Goal: Task Accomplishment & Management: Complete application form

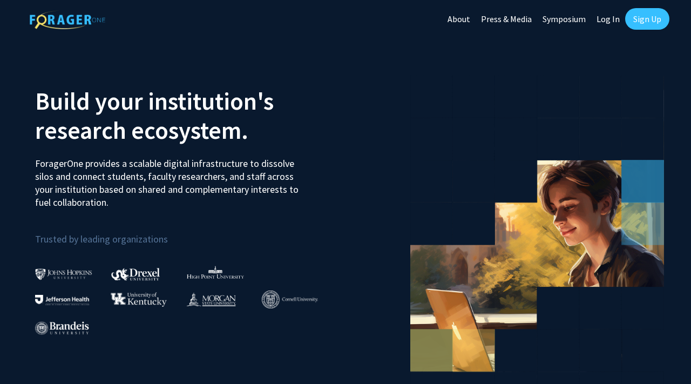
scroll to position [1, 0]
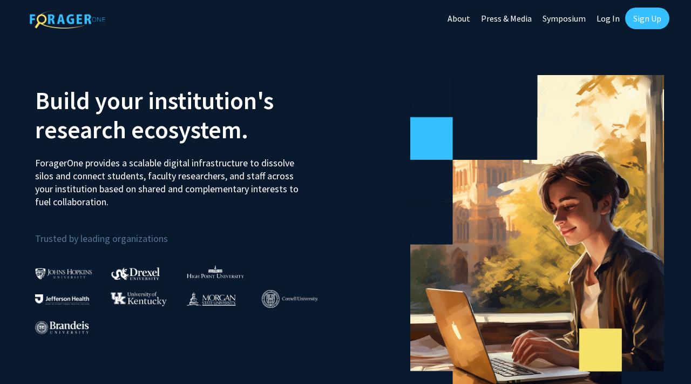
click at [644, 19] on link "Sign Up" at bounding box center [647, 19] width 44 height 22
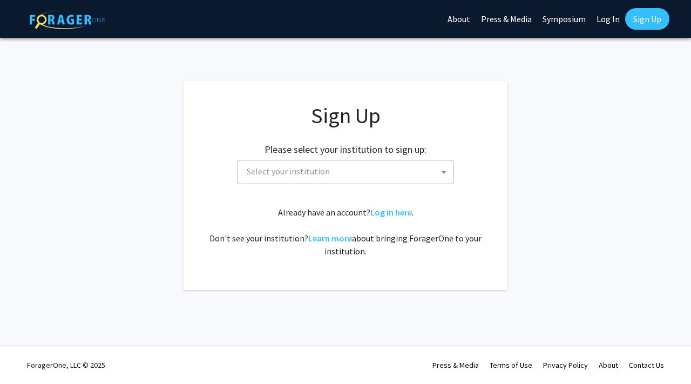
click at [363, 173] on span "Select your institution" at bounding box center [347, 171] width 210 height 22
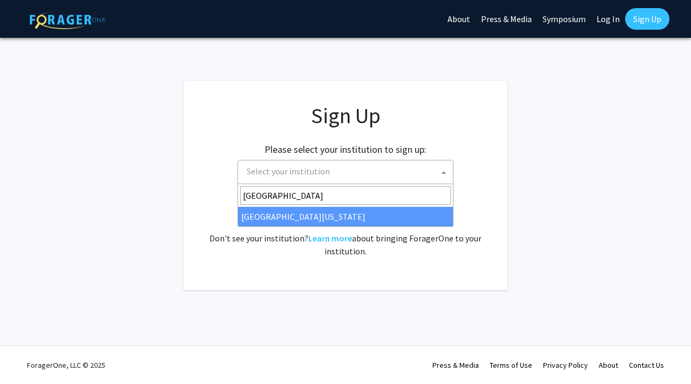
type input "university of ma"
select select "31"
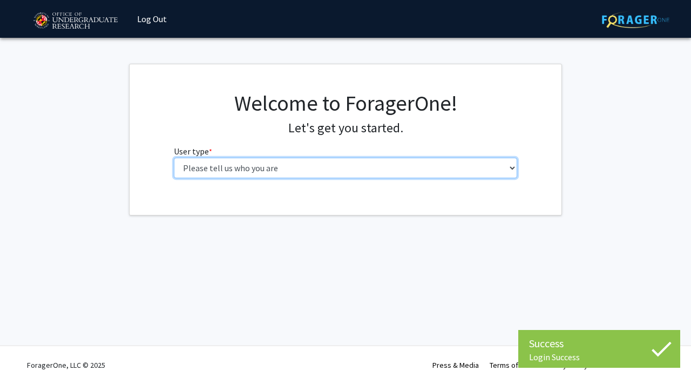
click at [350, 168] on select "Please tell us who you are Undergraduate Student Master's Student Doctoral Cand…" at bounding box center [346, 168] width 344 height 21
select select "1: undergrad"
click at [174, 158] on select "Please tell us who you are Undergraduate Student Master's Student Doctoral Cand…" at bounding box center [346, 168] width 344 height 21
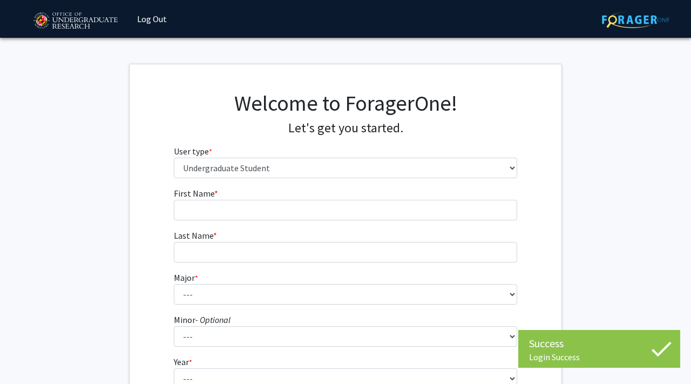
click at [345, 197] on fg-input "First Name * required" at bounding box center [346, 203] width 344 height 33
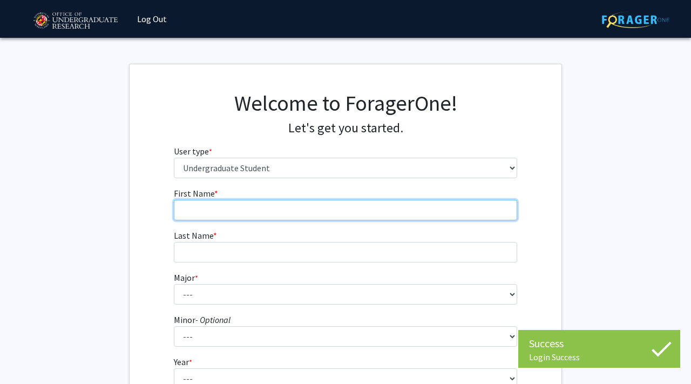
click at [336, 208] on input "First Name * required" at bounding box center [346, 210] width 344 height 21
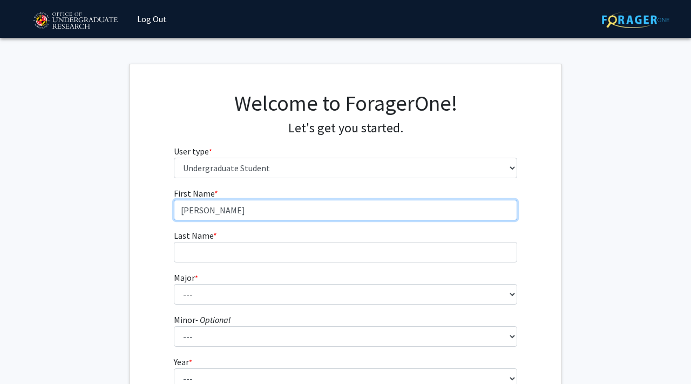
type input "[PERSON_NAME]"
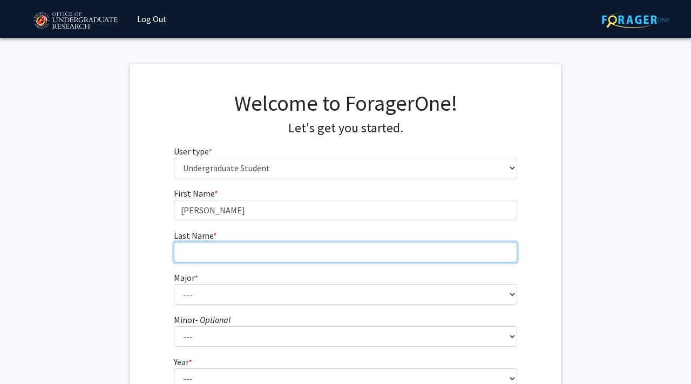
click at [260, 251] on input "Last Name * required" at bounding box center [346, 252] width 344 height 21
type input "[PERSON_NAME]"
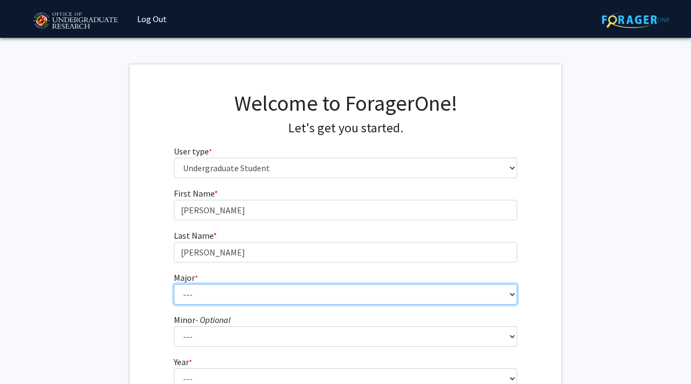
click at [179, 299] on select "--- Accounting Aerospace Engineering African American and Africana Studies Agri…" at bounding box center [346, 294] width 344 height 21
select select "74: 2375"
click at [174, 284] on select "--- Accounting Aerospace Engineering African American and Africana Studies Agri…" at bounding box center [346, 294] width 344 height 21
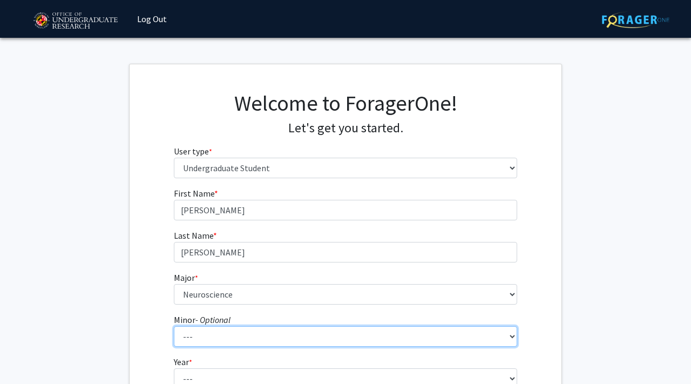
click at [212, 334] on select "--- Actuarial Mathematics Advanced Cybersecurity Experience for Students Africa…" at bounding box center [346, 336] width 344 height 21
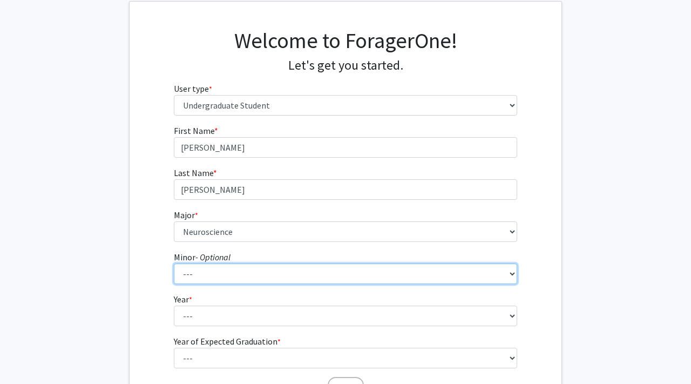
scroll to position [95, 0]
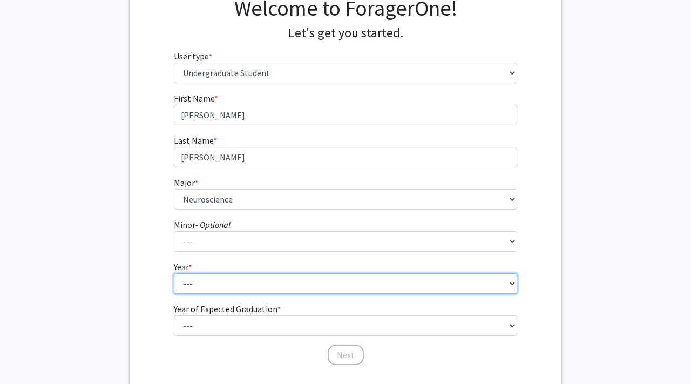
click at [226, 284] on select "--- First-year Sophomore Junior Senior Postbaccalaureate Certificate" at bounding box center [346, 283] width 344 height 21
select select "3: junior"
click at [174, 273] on select "--- First-year Sophomore Junior Senior Postbaccalaureate Certificate" at bounding box center [346, 283] width 344 height 21
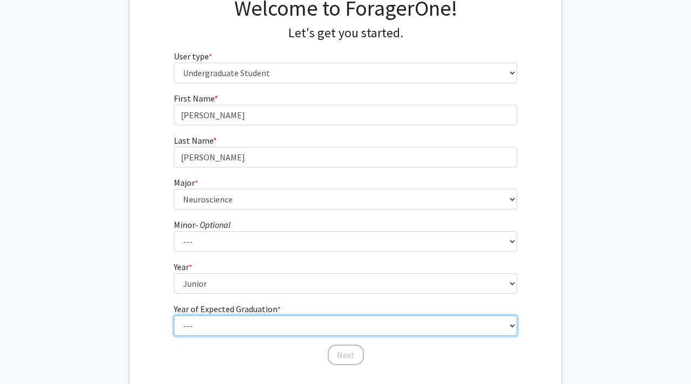
click at [202, 324] on select "--- 2025 2026 2027 2028 2029 2030 2031 2032 2033 2034" at bounding box center [346, 325] width 344 height 21
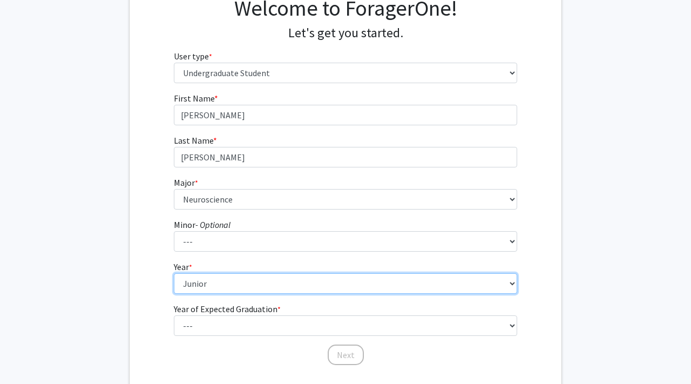
click at [209, 282] on select "--- First-year Sophomore Junior Senior Postbaccalaureate Certificate" at bounding box center [346, 283] width 344 height 21
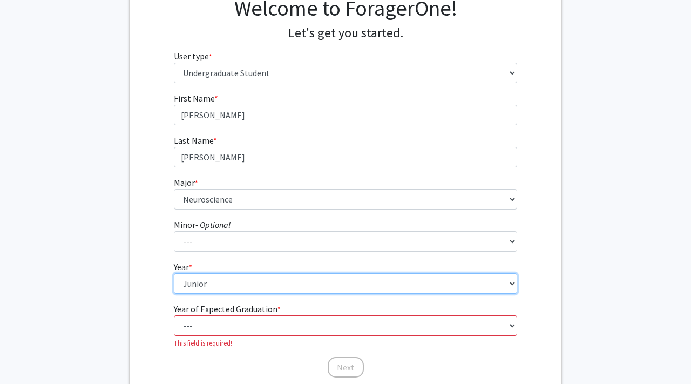
click at [174, 273] on select "--- First-year Sophomore Junior Senior Postbaccalaureate Certificate" at bounding box center [346, 283] width 344 height 21
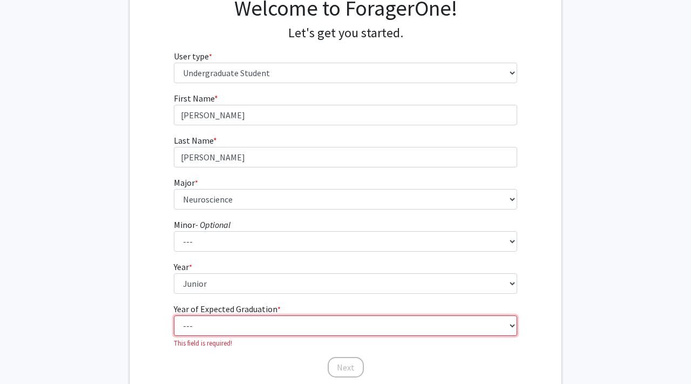
click at [207, 327] on select "--- 2025 2026 2027 2028 2029 2030 2031 2032 2033 2034" at bounding box center [346, 325] width 344 height 21
select select "3: 2027"
click at [174, 315] on select "--- 2025 2026 2027 2028 2029 2030 2031 2032 2033 2034" at bounding box center [346, 325] width 344 height 21
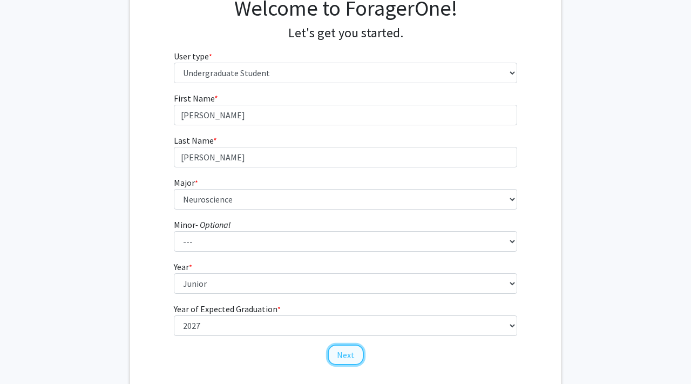
click at [342, 350] on button "Next" at bounding box center [346, 354] width 36 height 21
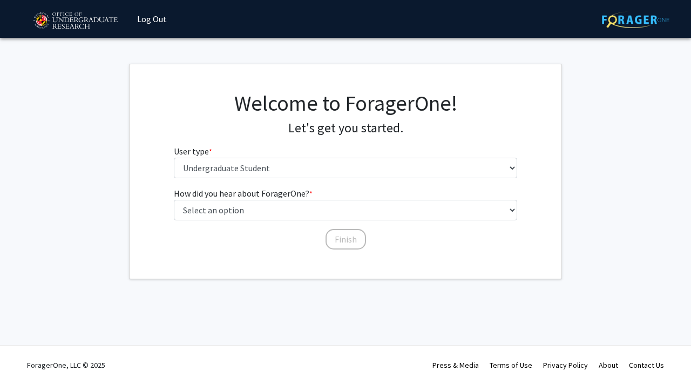
scroll to position [0, 0]
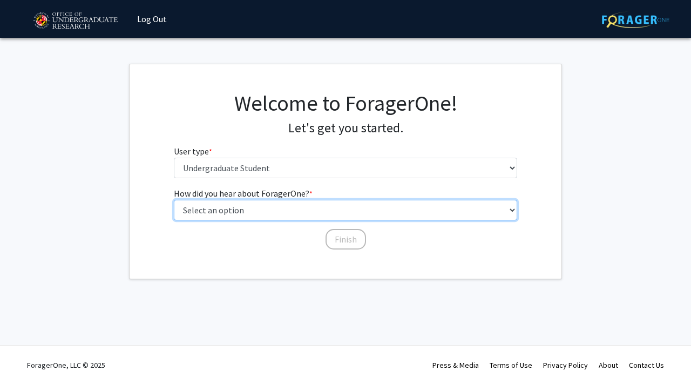
click at [307, 213] on select "Select an option Peer/student recommendation Faculty/staff recommendation Unive…" at bounding box center [346, 210] width 344 height 21
click at [174, 200] on select "Select an option Peer/student recommendation Faculty/staff recommendation Unive…" at bounding box center [346, 210] width 344 height 21
click at [313, 213] on select "Select an option Peer/student recommendation Faculty/staff recommendation Unive…" at bounding box center [346, 210] width 344 height 21
click at [174, 200] on select "Select an option Peer/student recommendation Faculty/staff recommendation Unive…" at bounding box center [346, 210] width 344 height 21
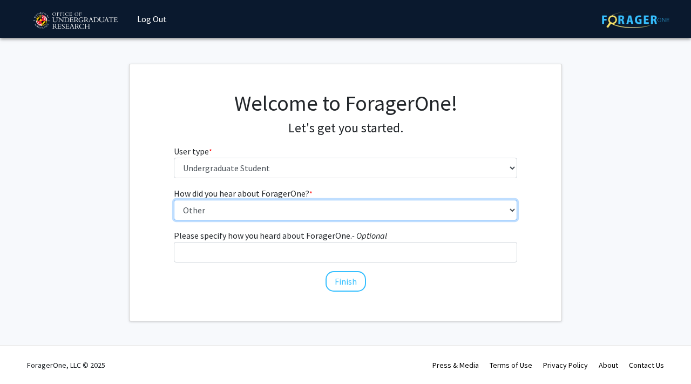
click at [292, 219] on select "Select an option Peer/student recommendation Faculty/staff recommendation Unive…" at bounding box center [346, 210] width 344 height 21
select select "3: university_website"
click at [174, 200] on select "Select an option Peer/student recommendation Faculty/staff recommendation Unive…" at bounding box center [346, 210] width 344 height 21
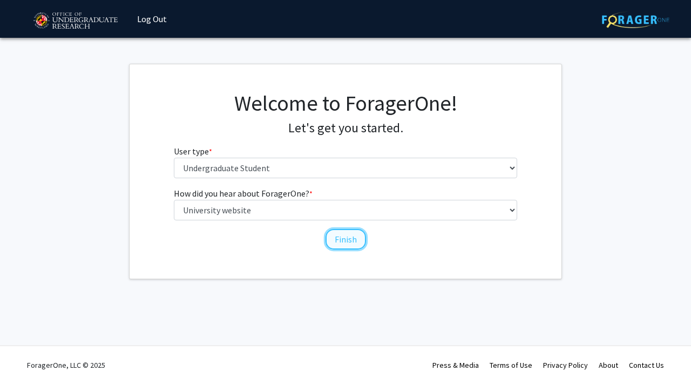
click at [342, 238] on button "Finish" at bounding box center [345, 239] width 40 height 21
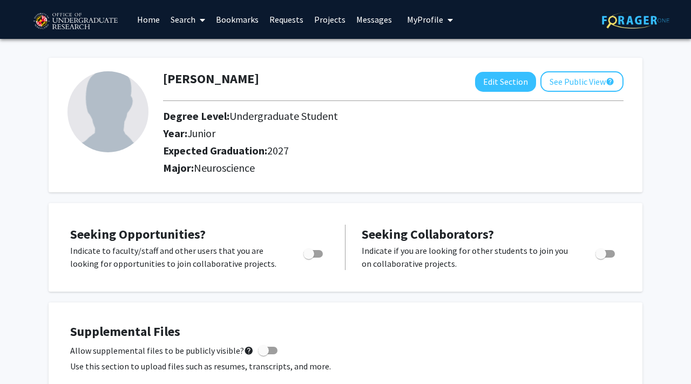
click at [189, 15] on link "Search" at bounding box center [187, 20] width 45 height 38
click at [152, 19] on link "Home" at bounding box center [148, 20] width 33 height 38
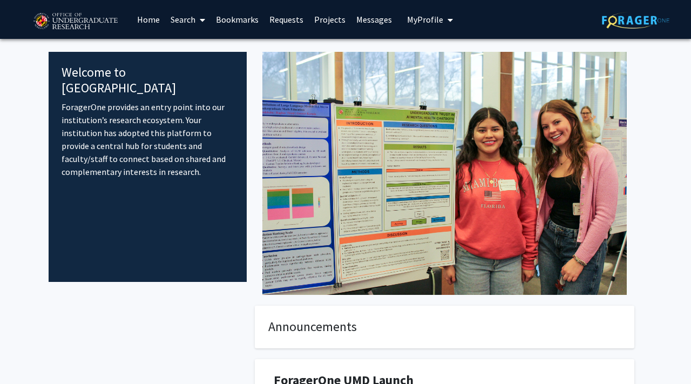
click at [185, 17] on link "Search" at bounding box center [187, 20] width 45 height 38
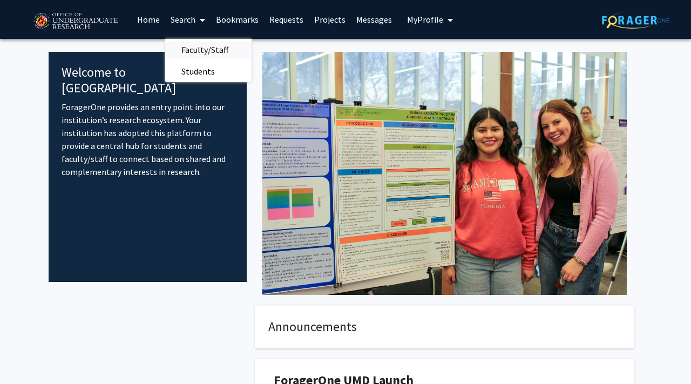
click at [199, 52] on span "Faculty/Staff" at bounding box center [204, 50] width 79 height 22
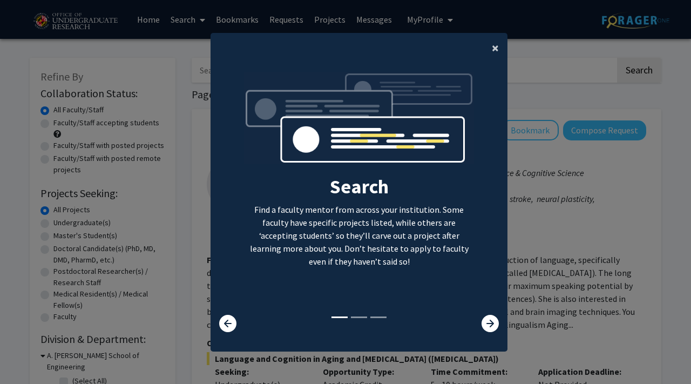
click at [496, 49] on span "×" at bounding box center [495, 47] width 7 height 17
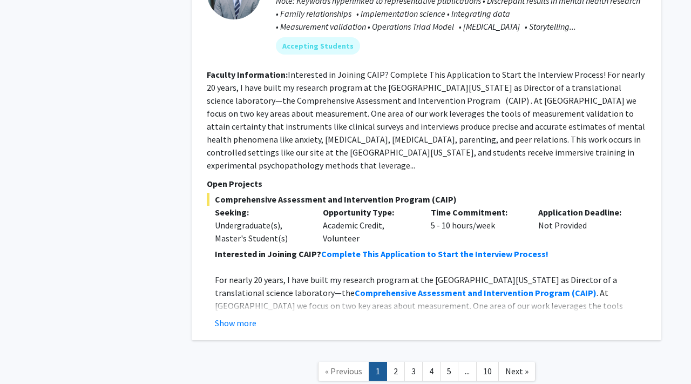
scroll to position [5271, 0]
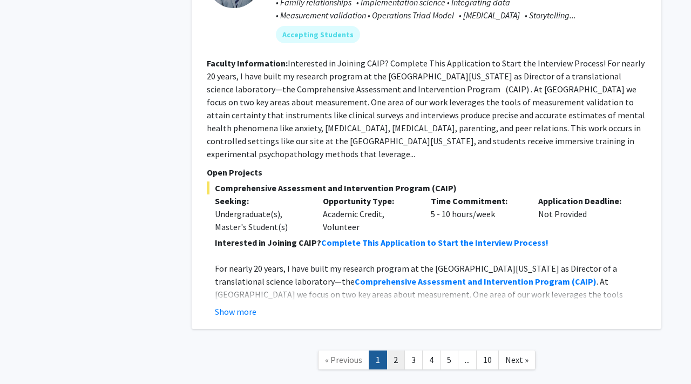
click at [393, 350] on link "2" at bounding box center [395, 359] width 18 height 19
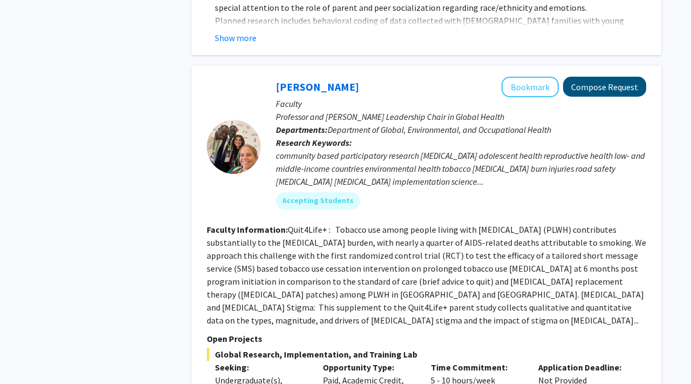
scroll to position [1200, 0]
